Goal: Task Accomplishment & Management: Understand process/instructions

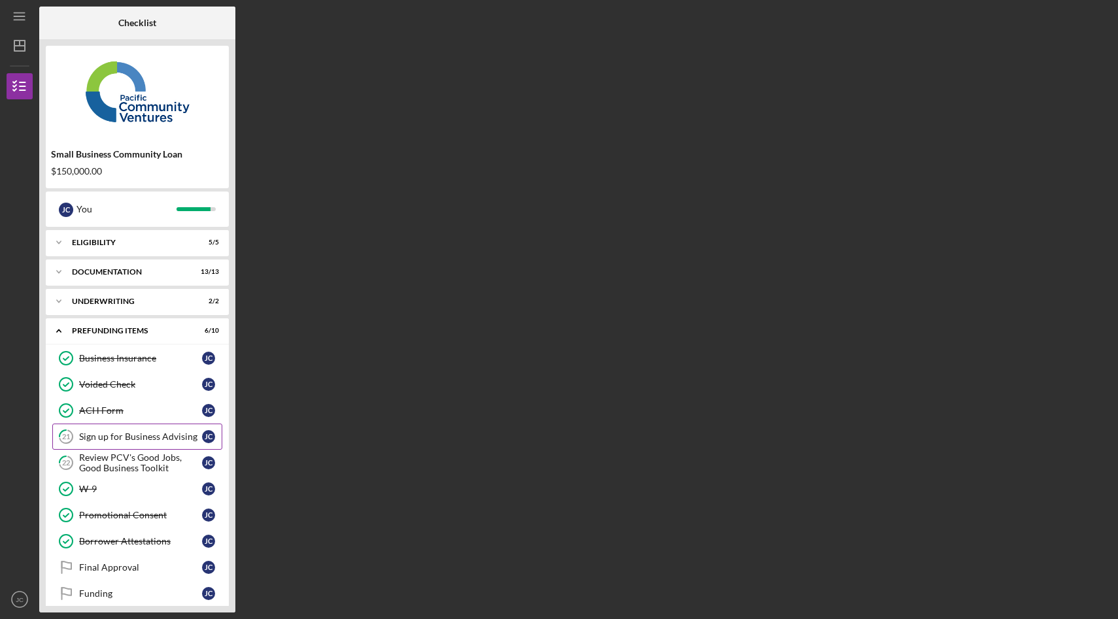
click at [119, 439] on div "Sign up for Business Advising" at bounding box center [140, 436] width 123 height 10
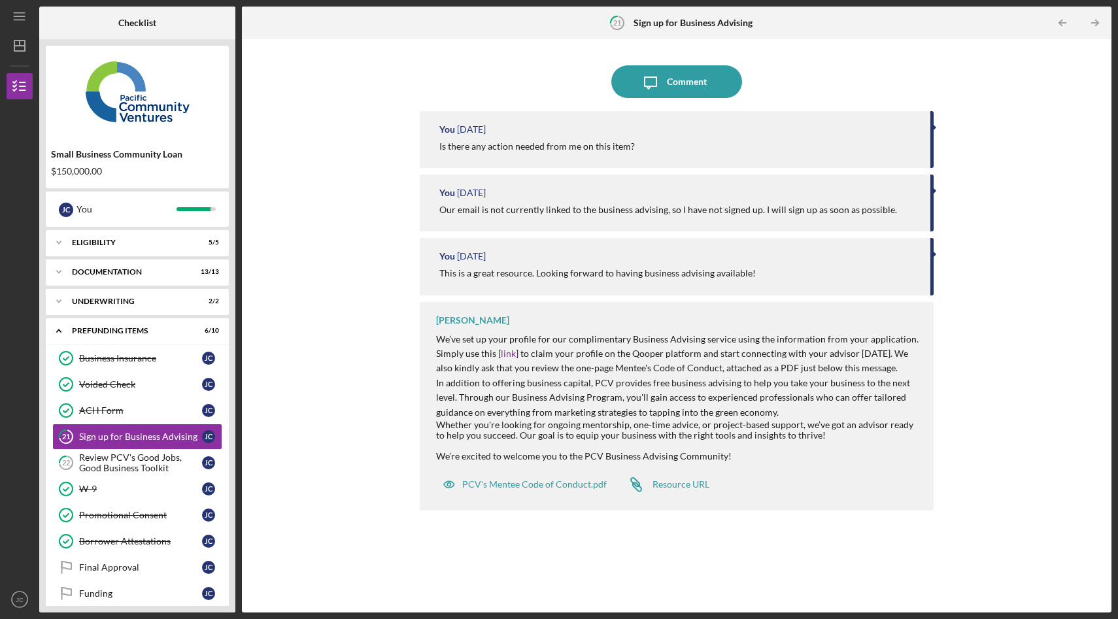
click at [346, 178] on div "Icon/Message Comment You [DATE] Is there any action needed from me on this item…" at bounding box center [676, 326] width 856 height 560
click at [141, 455] on div "Review PCV's Good Jobs, Good Business Toolkit" at bounding box center [140, 462] width 123 height 21
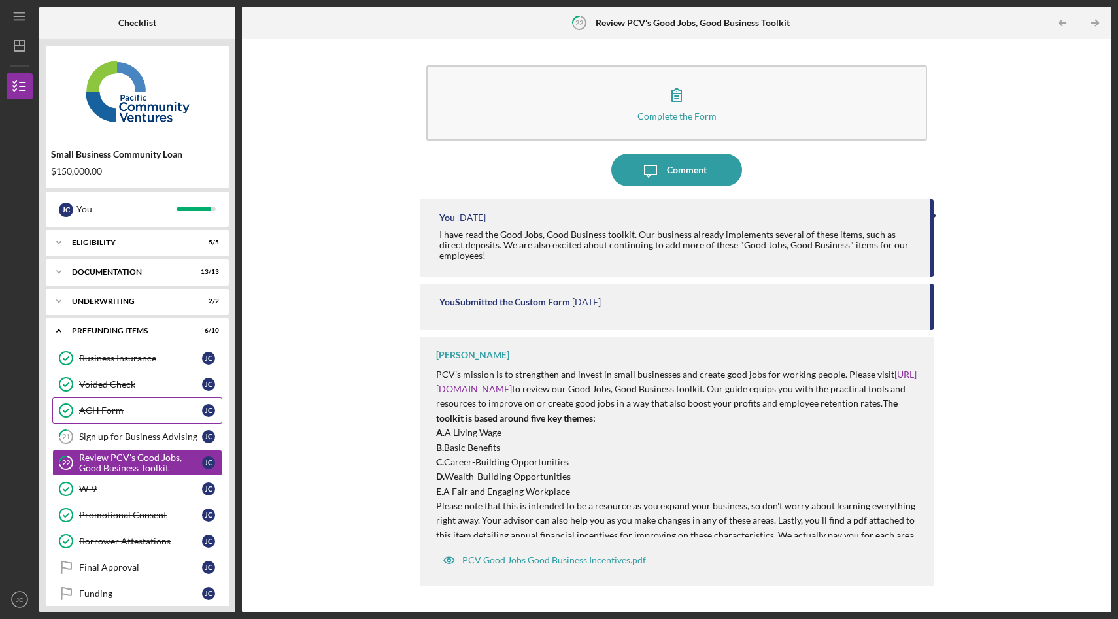
click at [113, 405] on link "ACH Form ACH Form [PERSON_NAME]" at bounding box center [137, 410] width 170 height 26
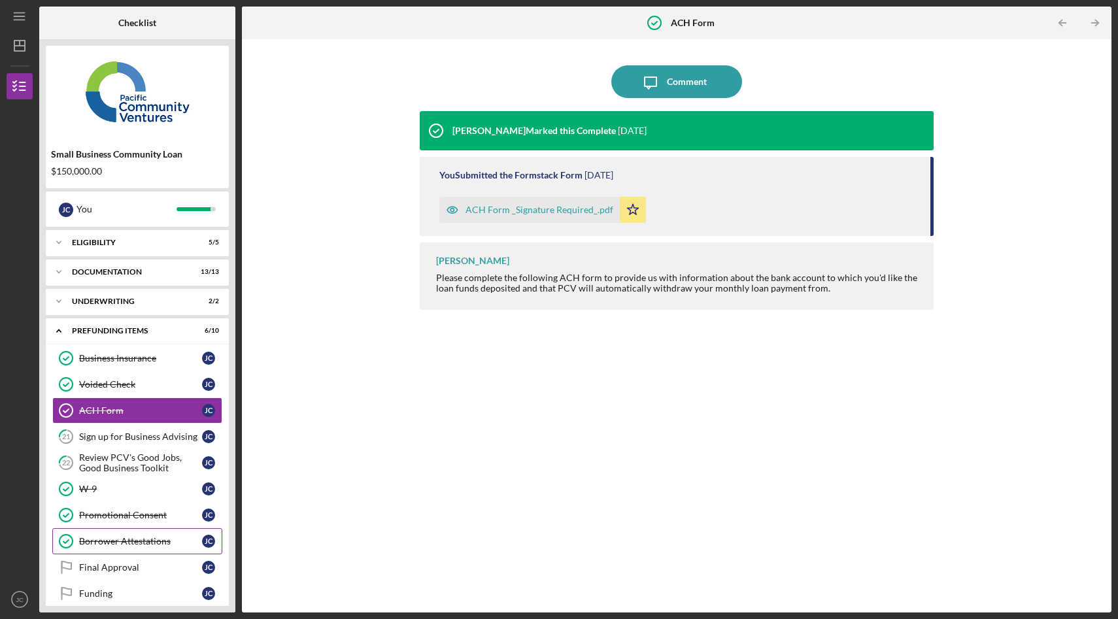
scroll to position [14, 0]
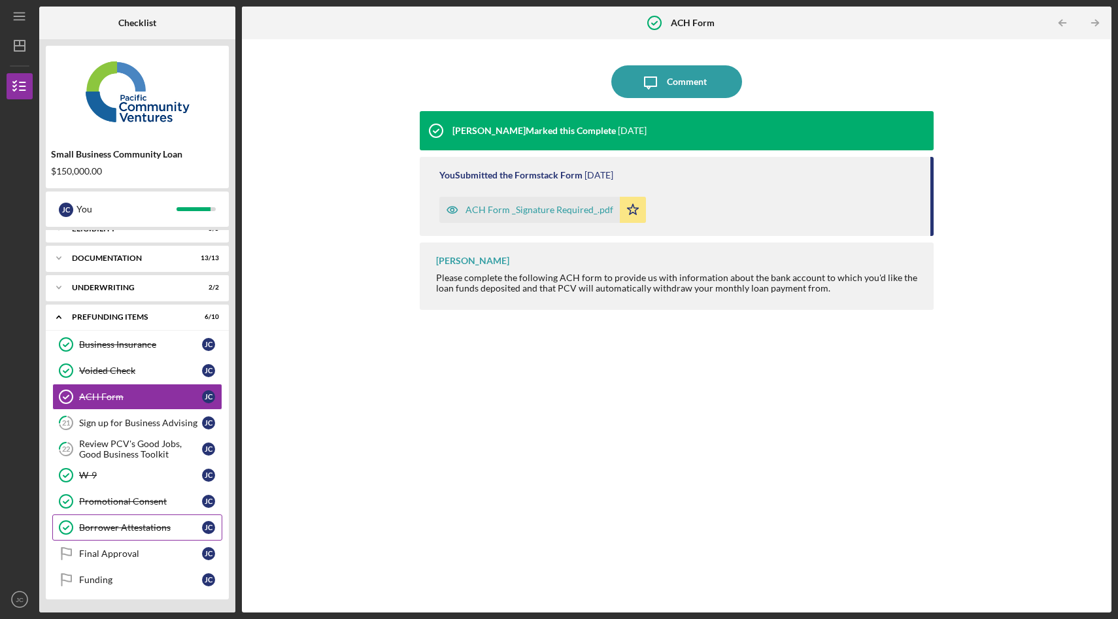
click at [118, 552] on div "Final Approval" at bounding box center [140, 553] width 123 height 10
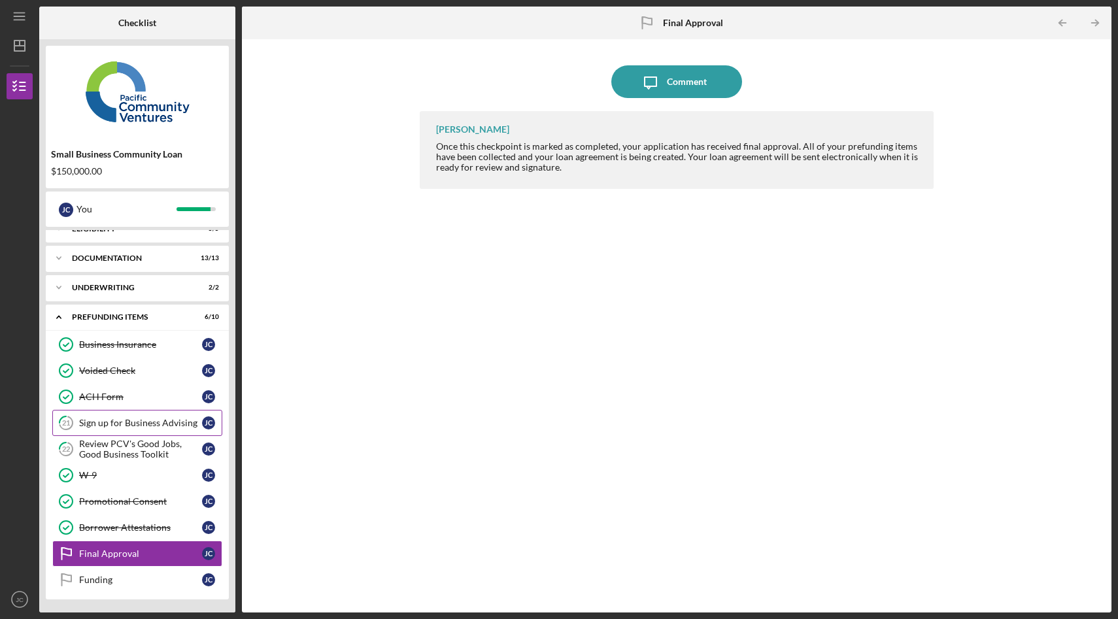
click at [110, 426] on div "Sign up for Business Advising" at bounding box center [140, 423] width 123 height 10
